Goal: Information Seeking & Learning: Understand process/instructions

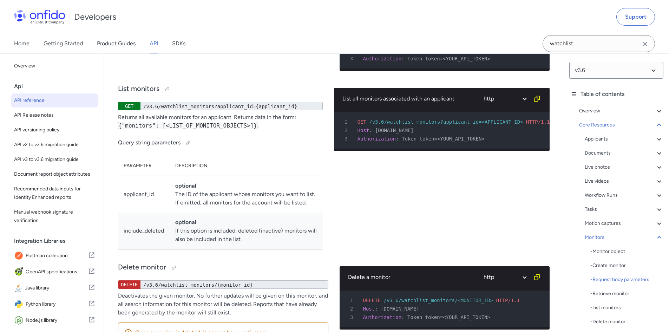
scroll to position [20732, 0]
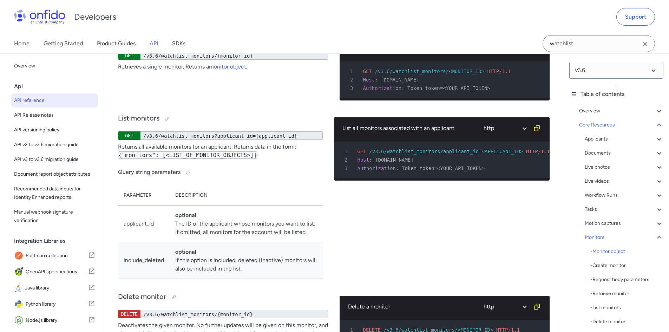
drag, startPoint x: 116, startPoint y: 177, endPoint x: 258, endPoint y: 217, distance: 147.7
copy div "Creates a new monitor for the applicant. Once created, the monitor will create …"
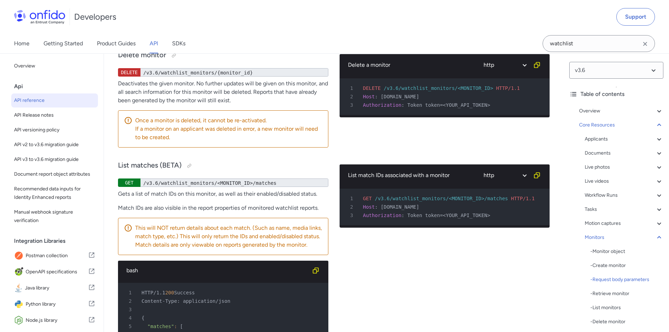
scroll to position [20977, 0]
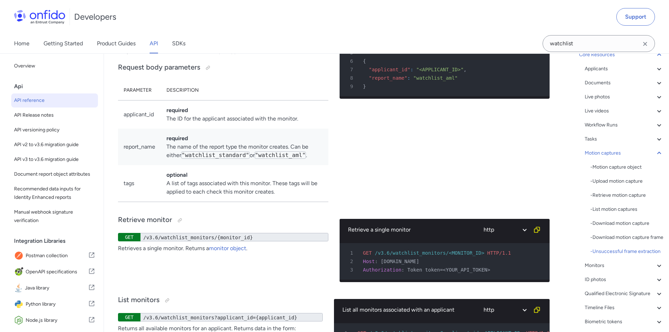
scroll to position [20556, 0]
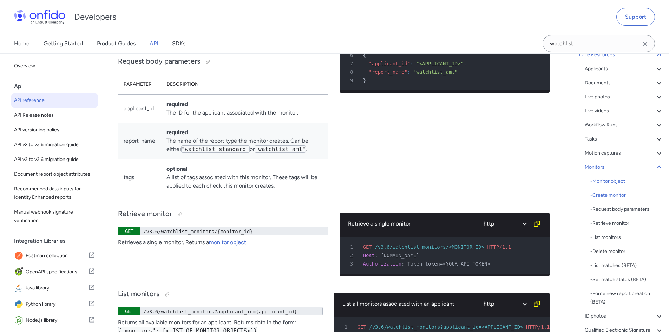
click at [605, 196] on div "- Create monitor" at bounding box center [626, 195] width 73 height 8
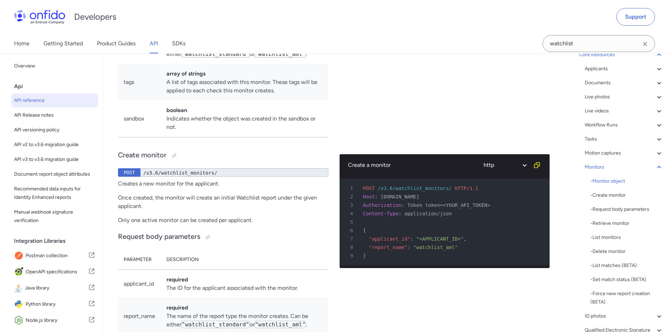
scroll to position [20381, 0]
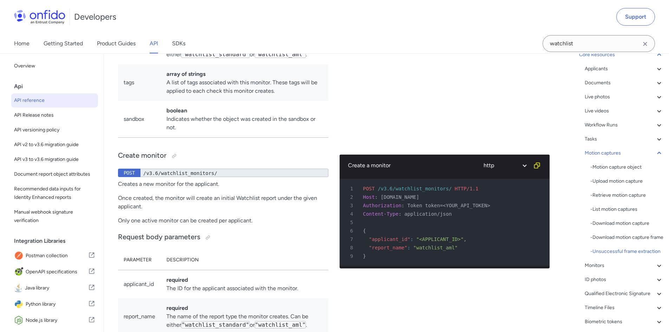
drag, startPoint x: 118, startPoint y: 173, endPoint x: 489, endPoint y: 195, distance: 371.2
copy div "Monitors are used for Ongoing Monitoring of an applicant and must be used toget…"
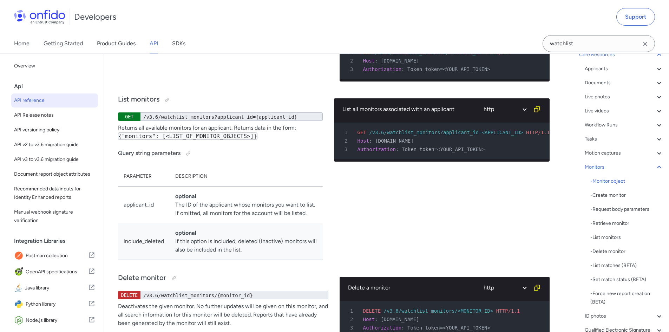
scroll to position [20767, 0]
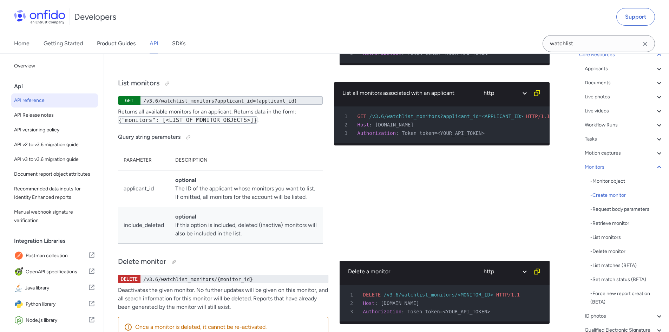
drag, startPoint x: 119, startPoint y: 143, endPoint x: 254, endPoint y: 181, distance: 140.0
copy div "Creates a new monitor for the applicant. Once created, the monitor will create …"
